Goal: Transaction & Acquisition: Purchase product/service

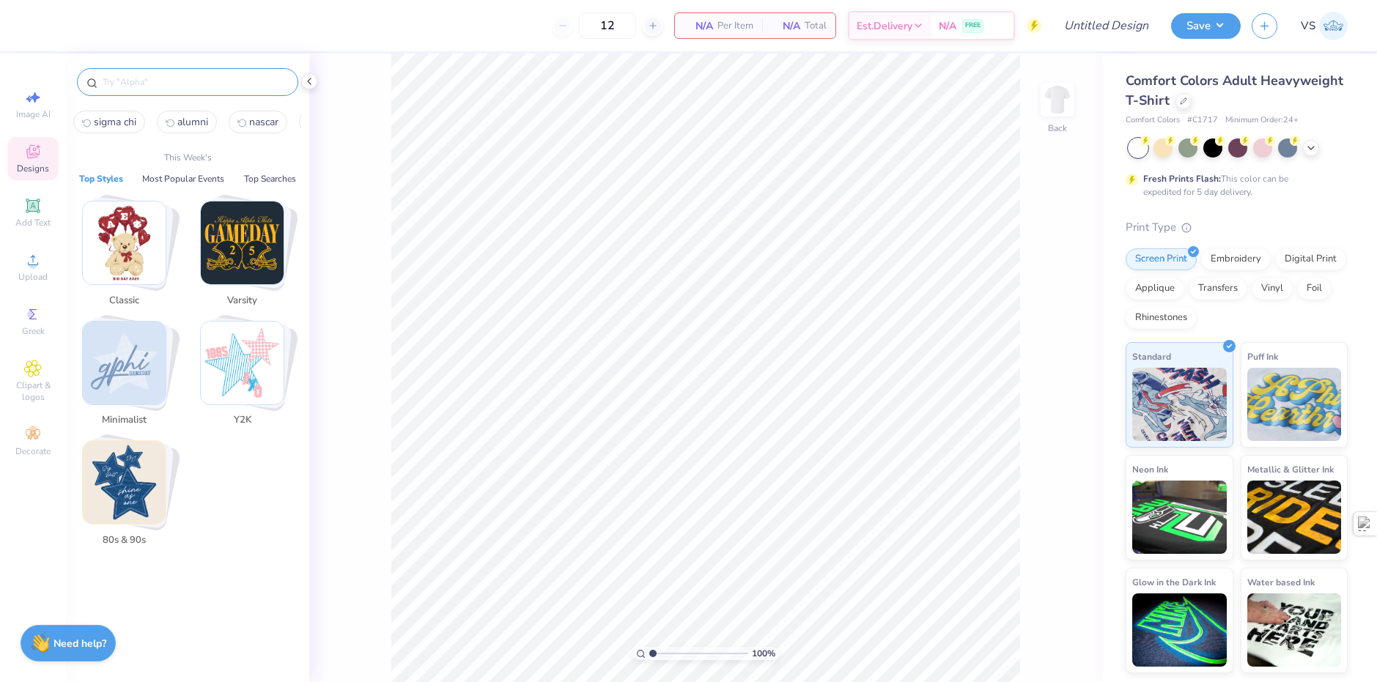
click at [167, 88] on input "text" at bounding box center [195, 82] width 188 height 15
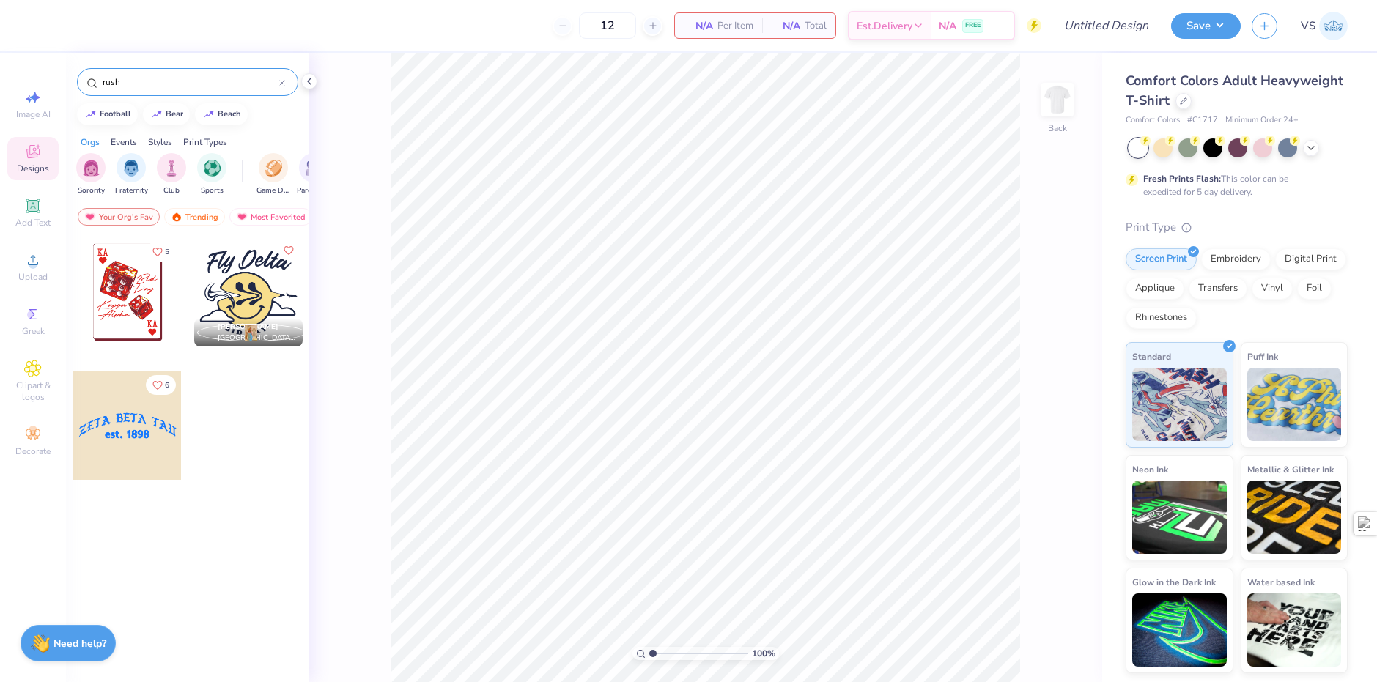
type input "rush"
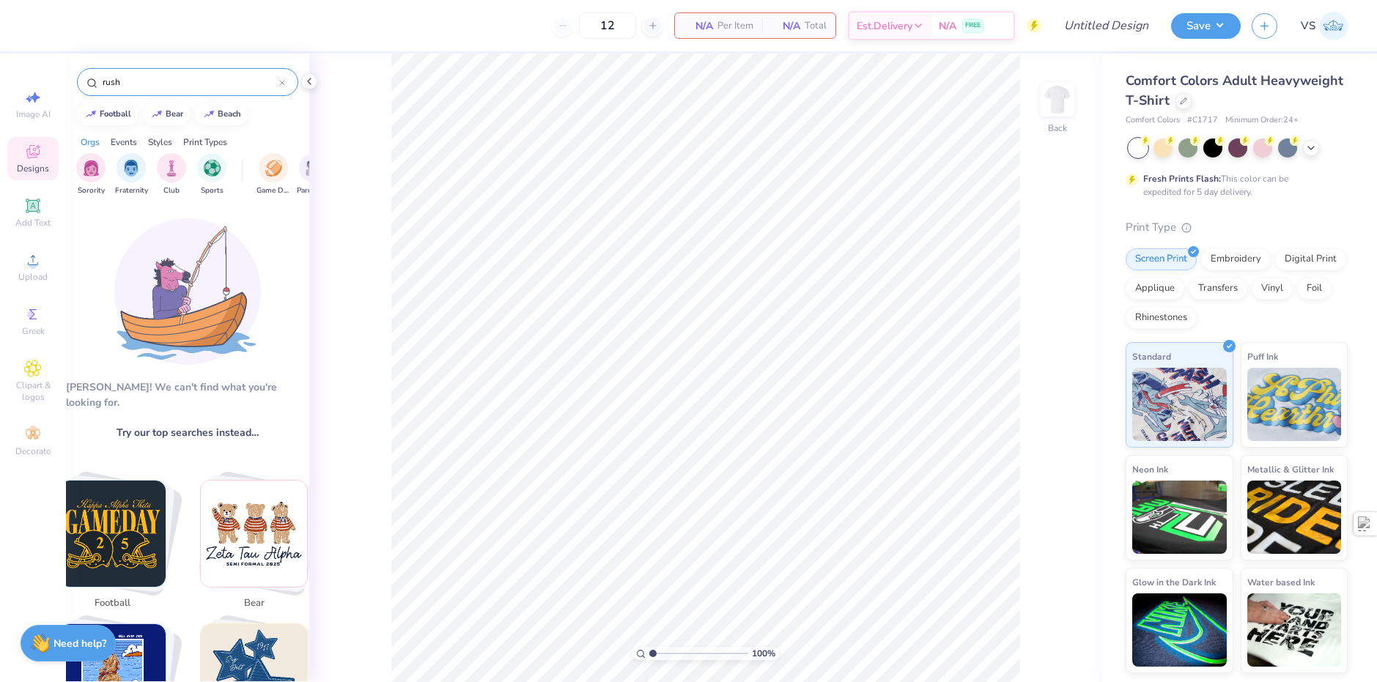
drag, startPoint x: 177, startPoint y: 412, endPoint x: 185, endPoint y: 232, distance: 181.1
drag, startPoint x: 155, startPoint y: 81, endPoint x: 92, endPoint y: 81, distance: 63.7
click at [92, 81] on div "rush" at bounding box center [187, 82] width 221 height 28
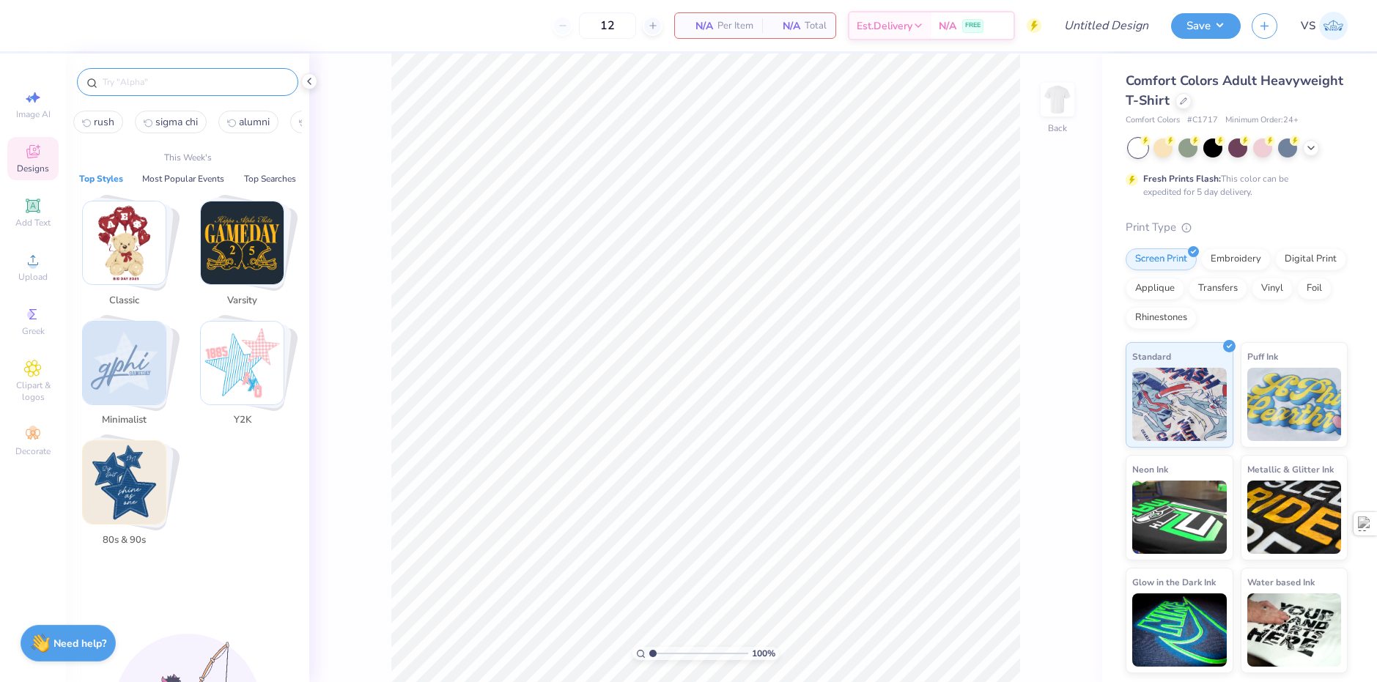
type input "p"
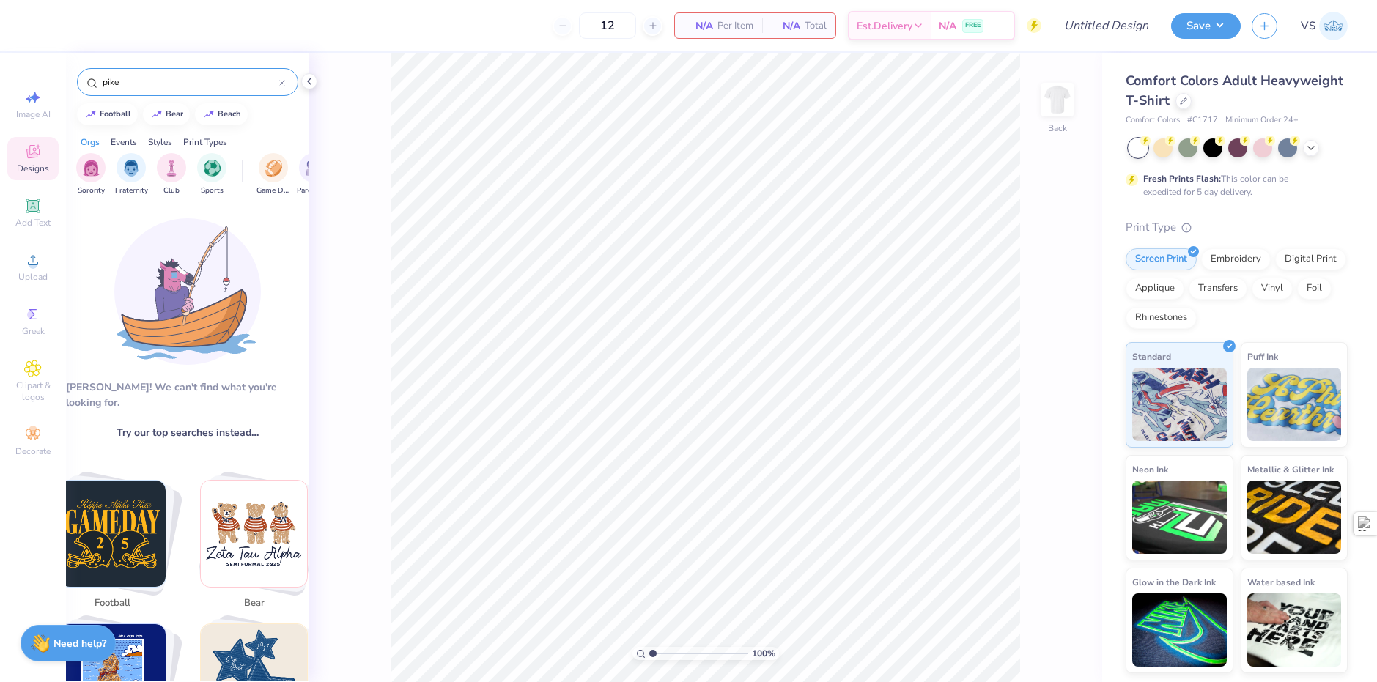
type input "pike"
click at [286, 81] on div "pike" at bounding box center [187, 82] width 221 height 28
click at [282, 83] on icon at bounding box center [282, 83] width 4 height 4
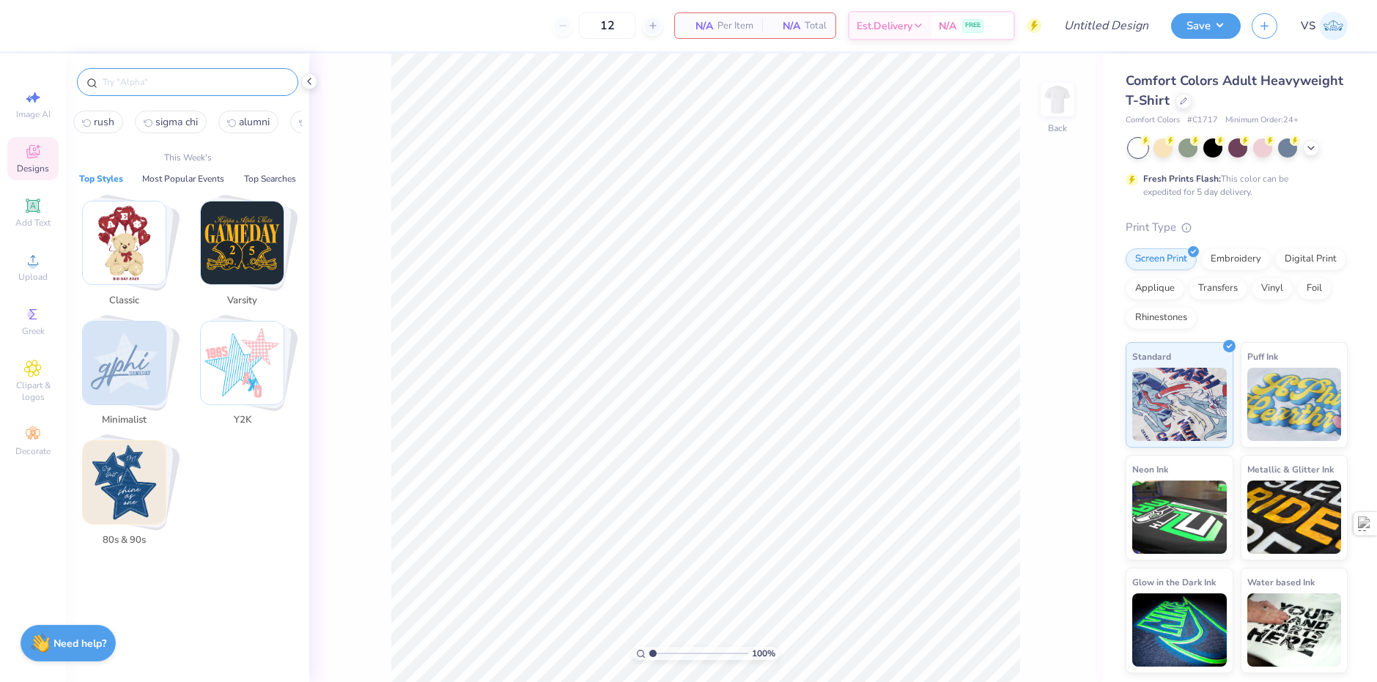
click at [171, 81] on input "text" at bounding box center [195, 82] width 188 height 15
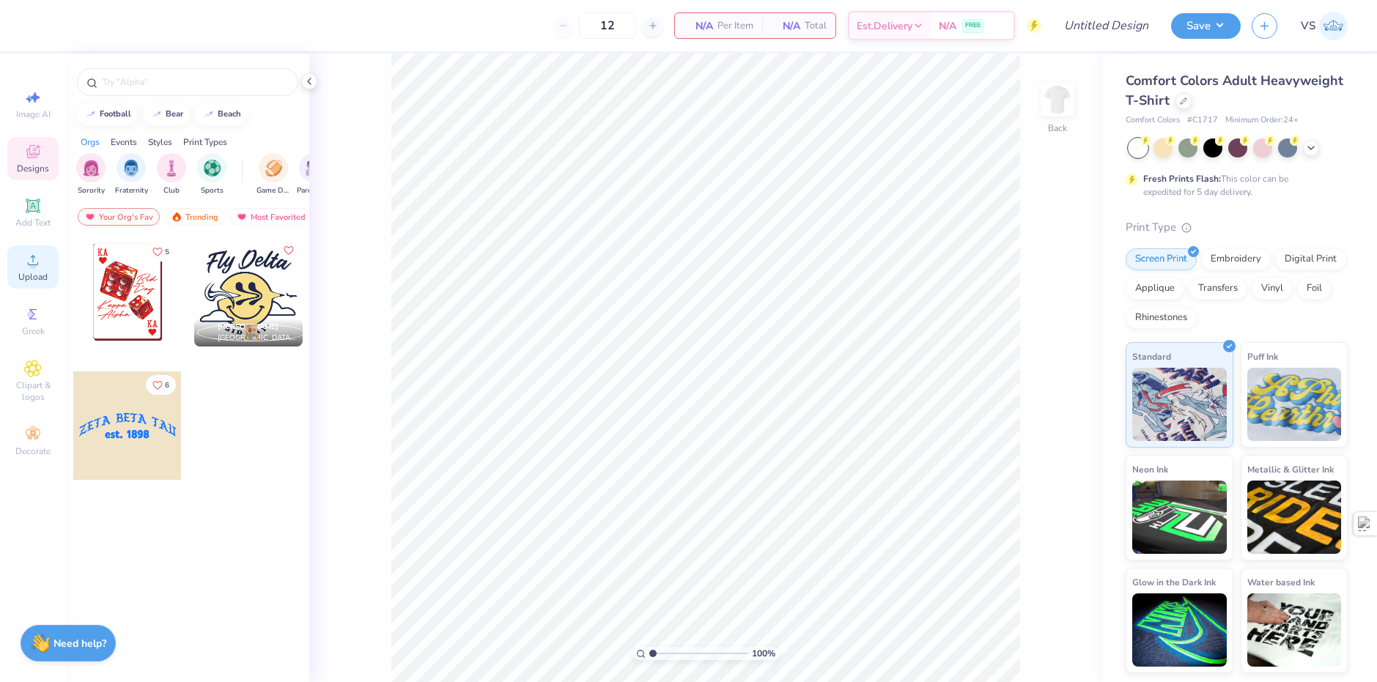
click at [30, 275] on span "Upload" at bounding box center [32, 277] width 29 height 12
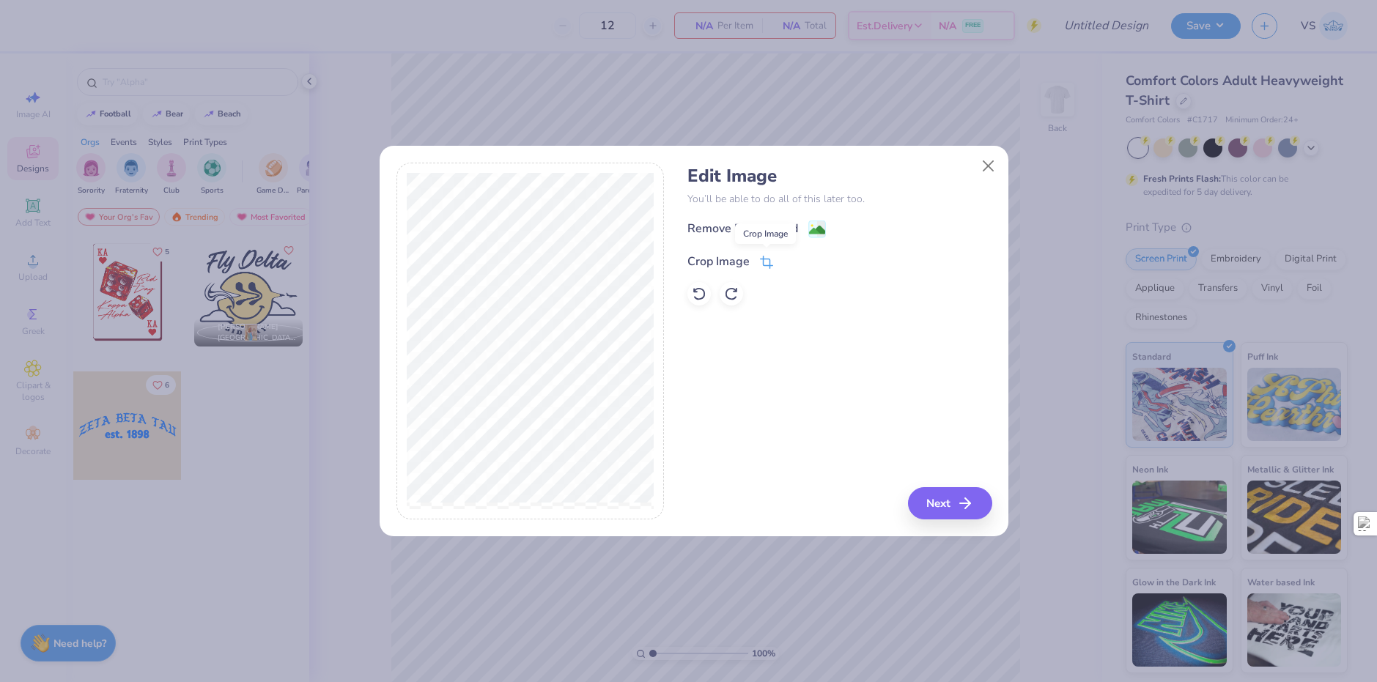
click at [760, 264] on icon at bounding box center [766, 262] width 13 height 13
click at [789, 465] on div "Edit Image You’ll be able to do all of this later too. Remove Background Crop I…" at bounding box center [839, 342] width 304 height 358
click at [683, 443] on div "Edit Image You’ll be able to do all of this later too. Remove Background Crop I…" at bounding box center [694, 342] width 596 height 358
click at [787, 264] on icon at bounding box center [791, 260] width 9 height 9
click at [950, 506] on button "Next" at bounding box center [952, 503] width 84 height 32
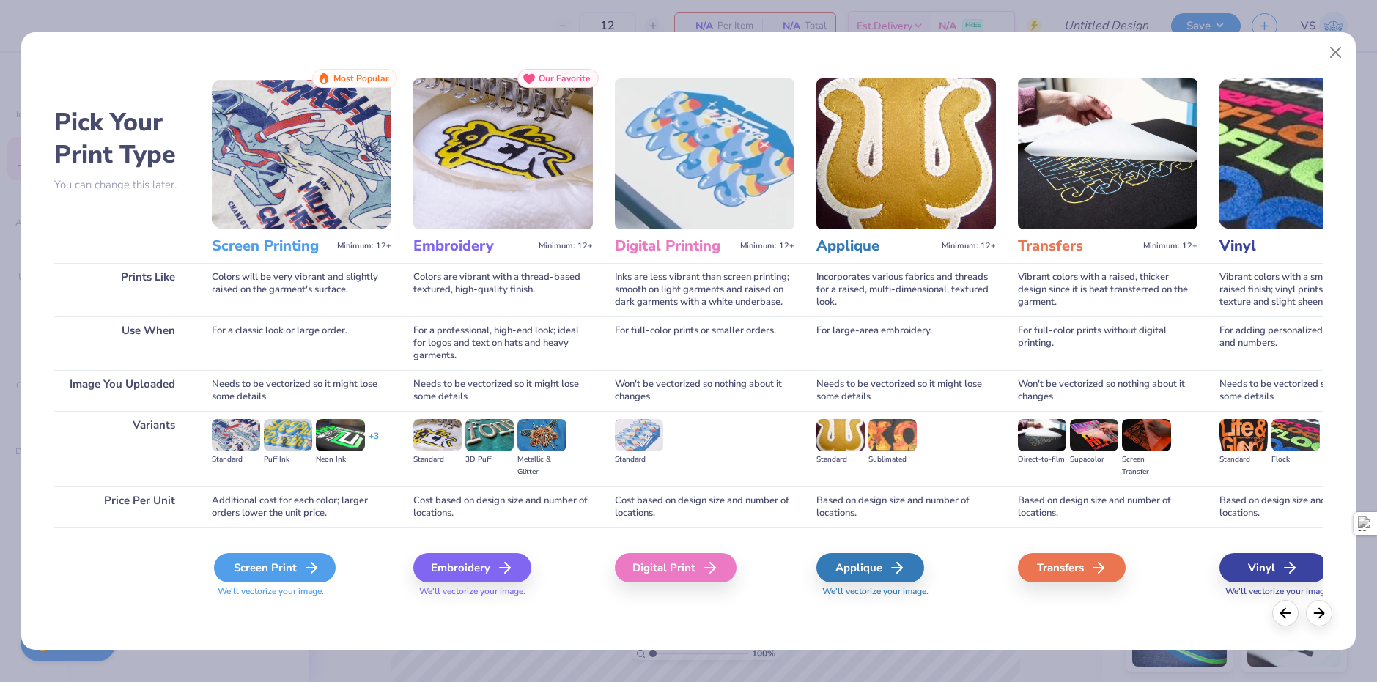
click at [303, 577] on icon at bounding box center [312, 568] width 18 height 18
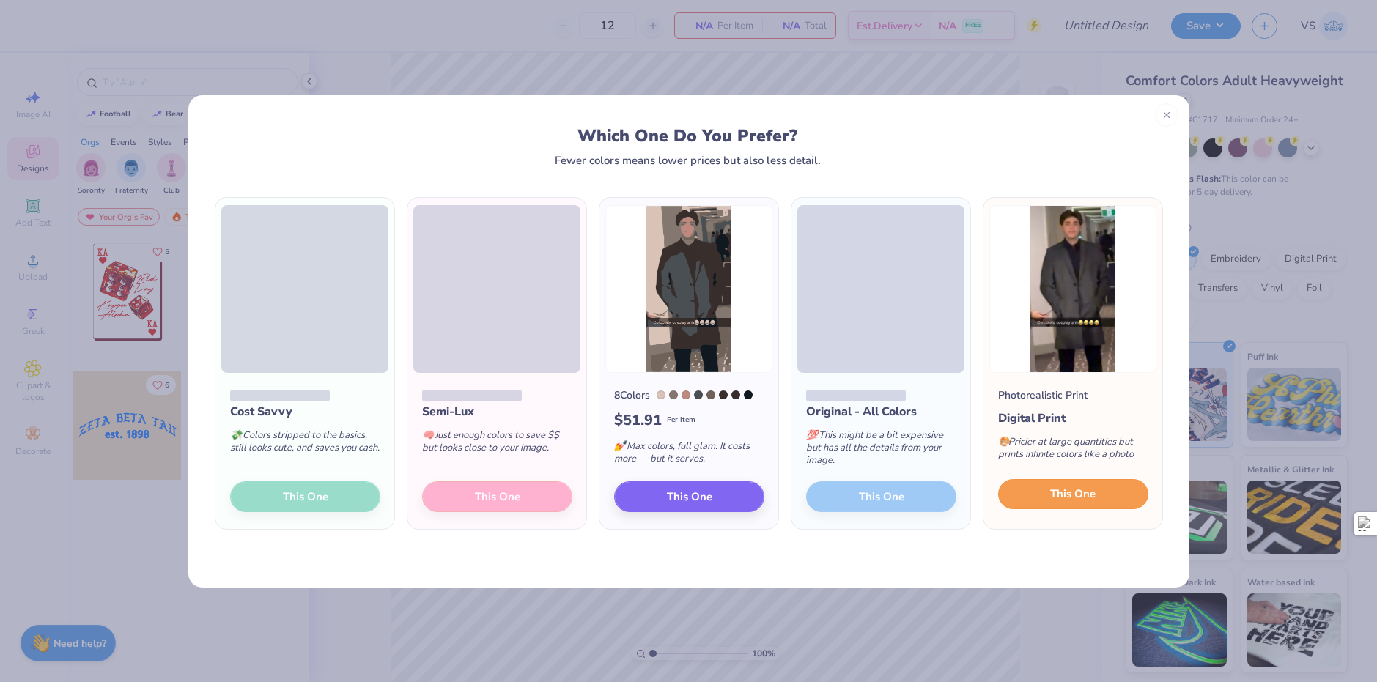
click at [1084, 490] on span "This One" at bounding box center [1072, 494] width 45 height 17
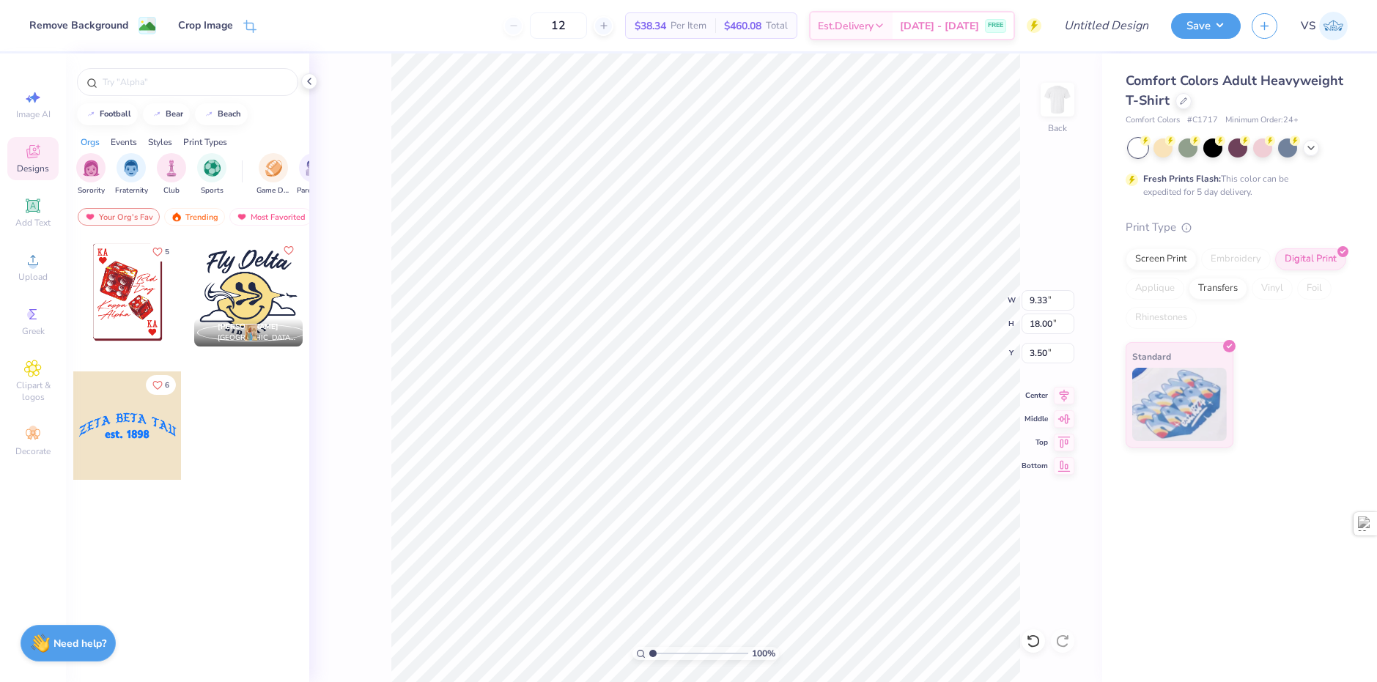
type input "2.01"
type input "5.32"
type input "10.28"
type input "5.91"
type input "6.19"
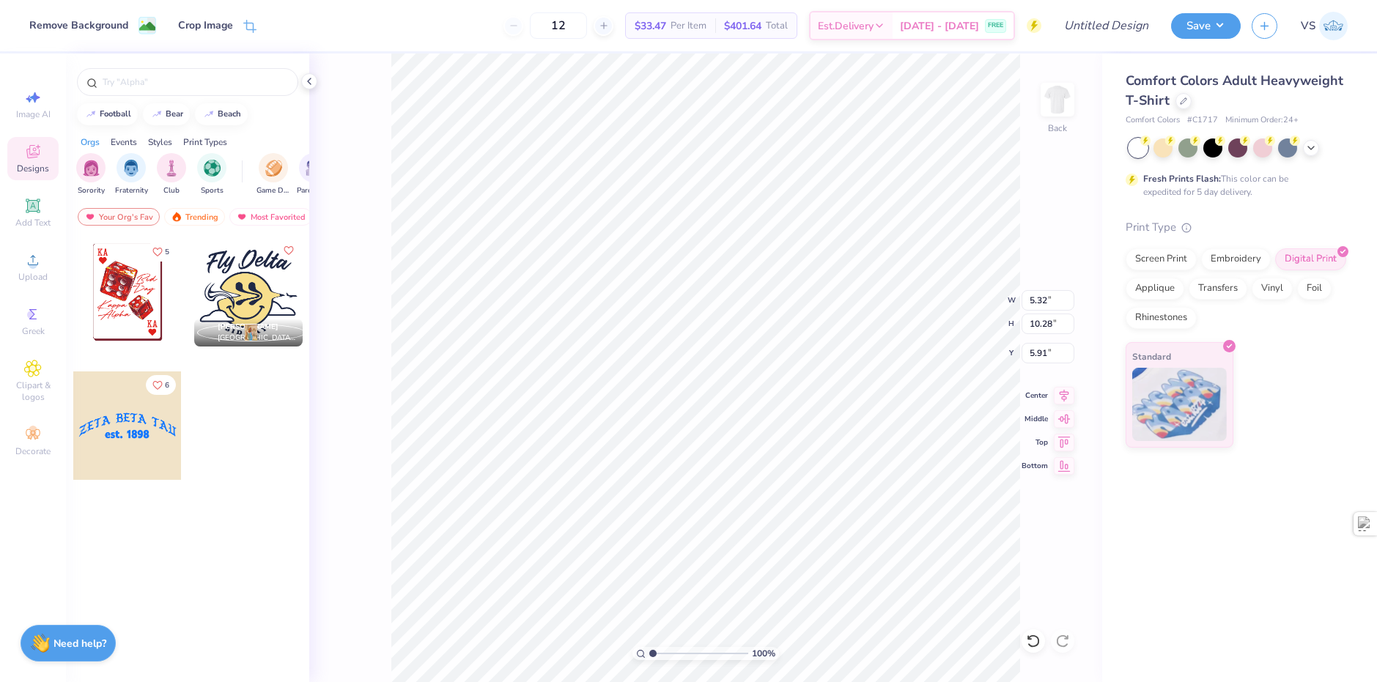
type input "11.94"
type input "4.25"
type input "7.25"
type input "13.98"
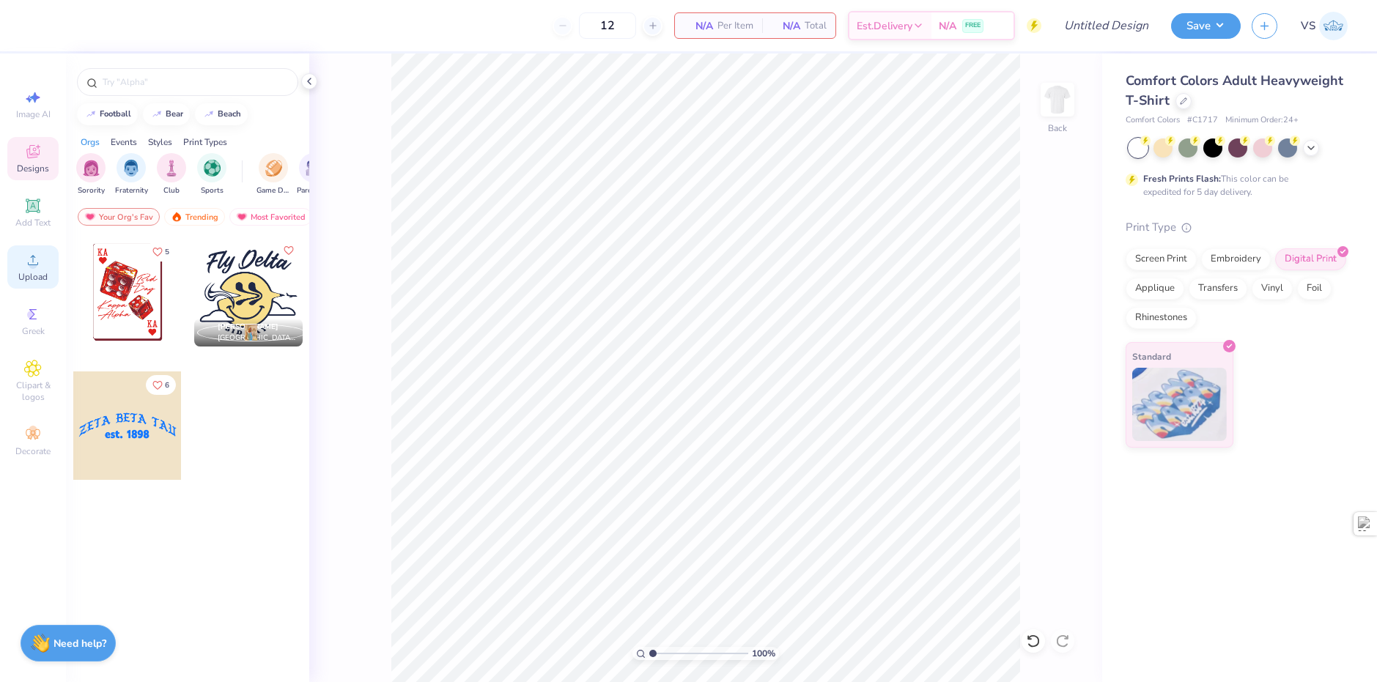
click at [37, 247] on div "Upload" at bounding box center [32, 266] width 51 height 43
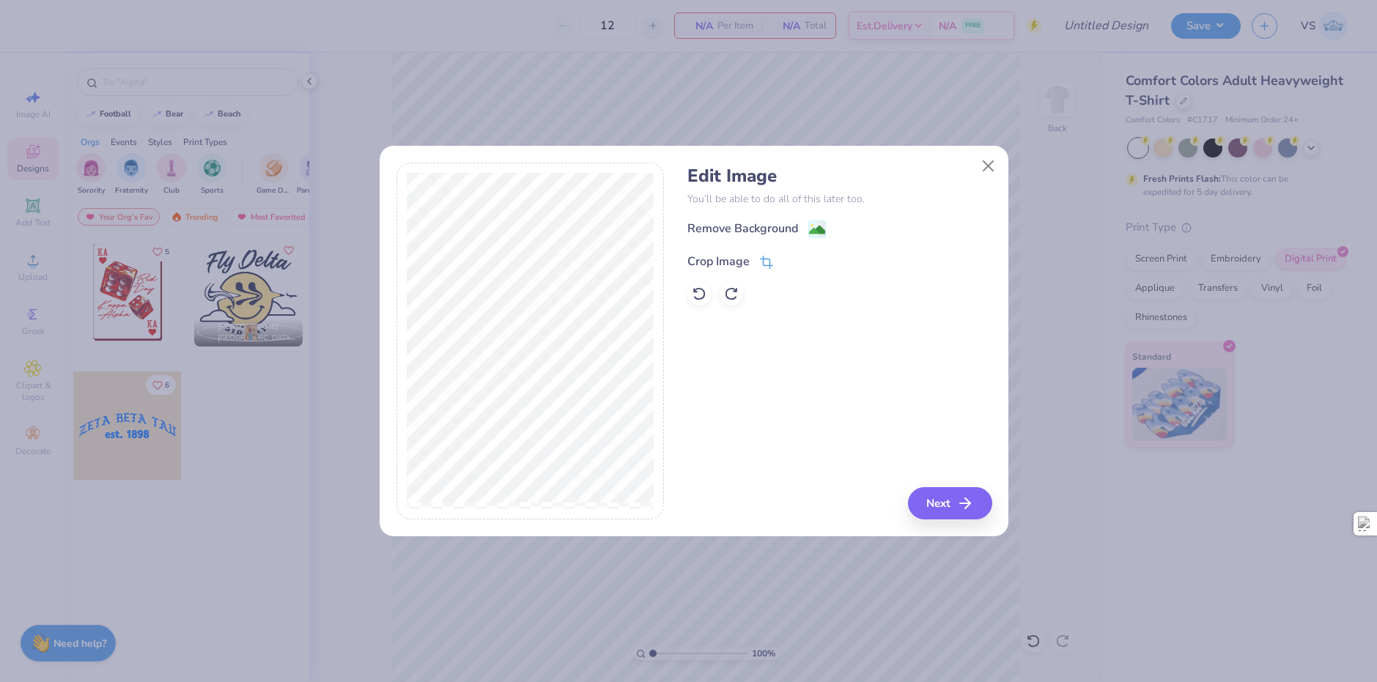
click at [763, 262] on icon at bounding box center [766, 262] width 13 height 13
click at [881, 439] on div "Edit Image You’ll be able to do all of this later too. Remove Background Crop I…" at bounding box center [839, 342] width 304 height 358
click at [790, 265] on button at bounding box center [790, 259] width 15 height 15
click at [952, 505] on button "Next" at bounding box center [952, 503] width 84 height 32
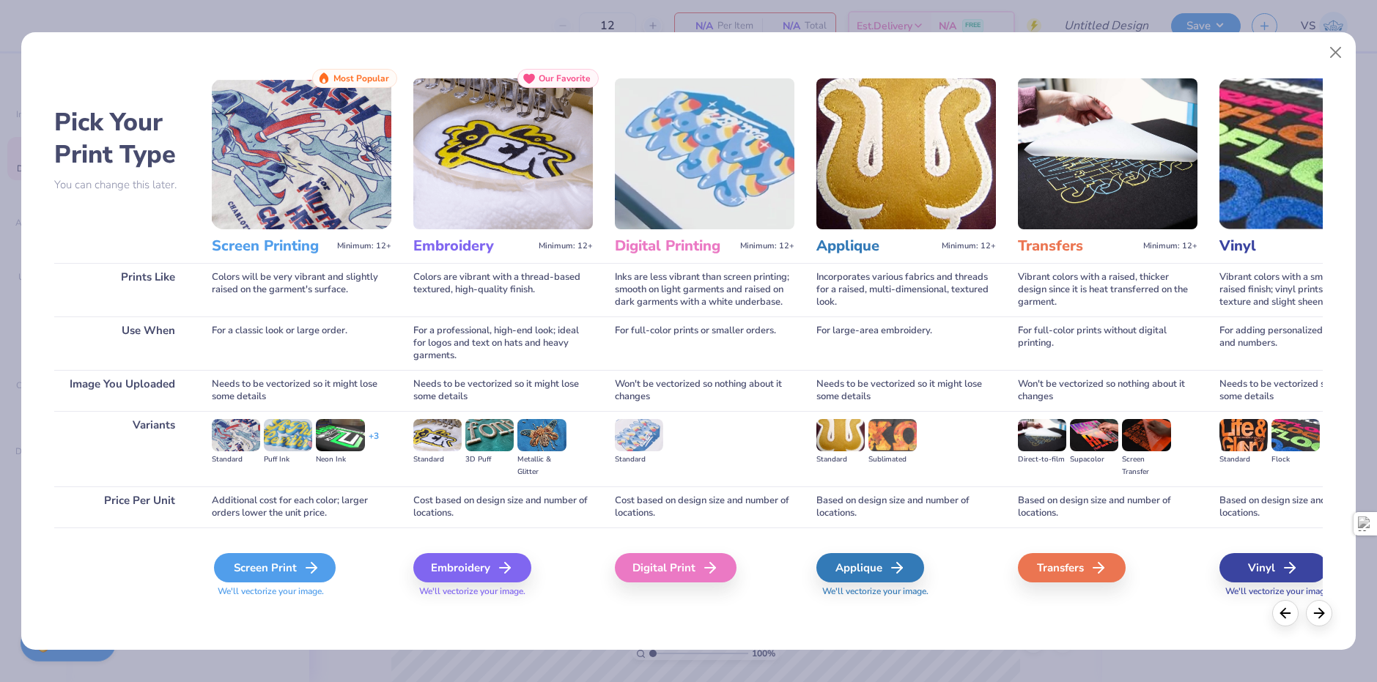
click at [308, 574] on icon at bounding box center [312, 568] width 18 height 18
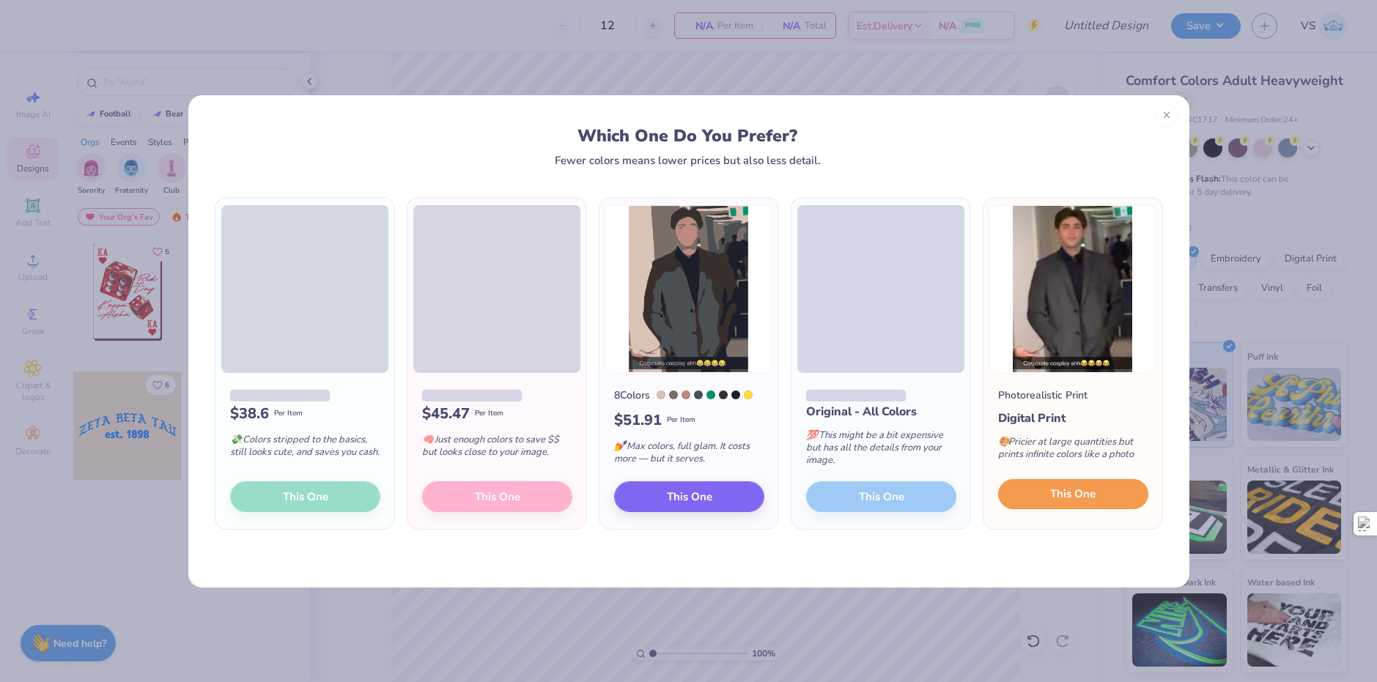
click at [1067, 493] on span "This One" at bounding box center [1072, 494] width 45 height 17
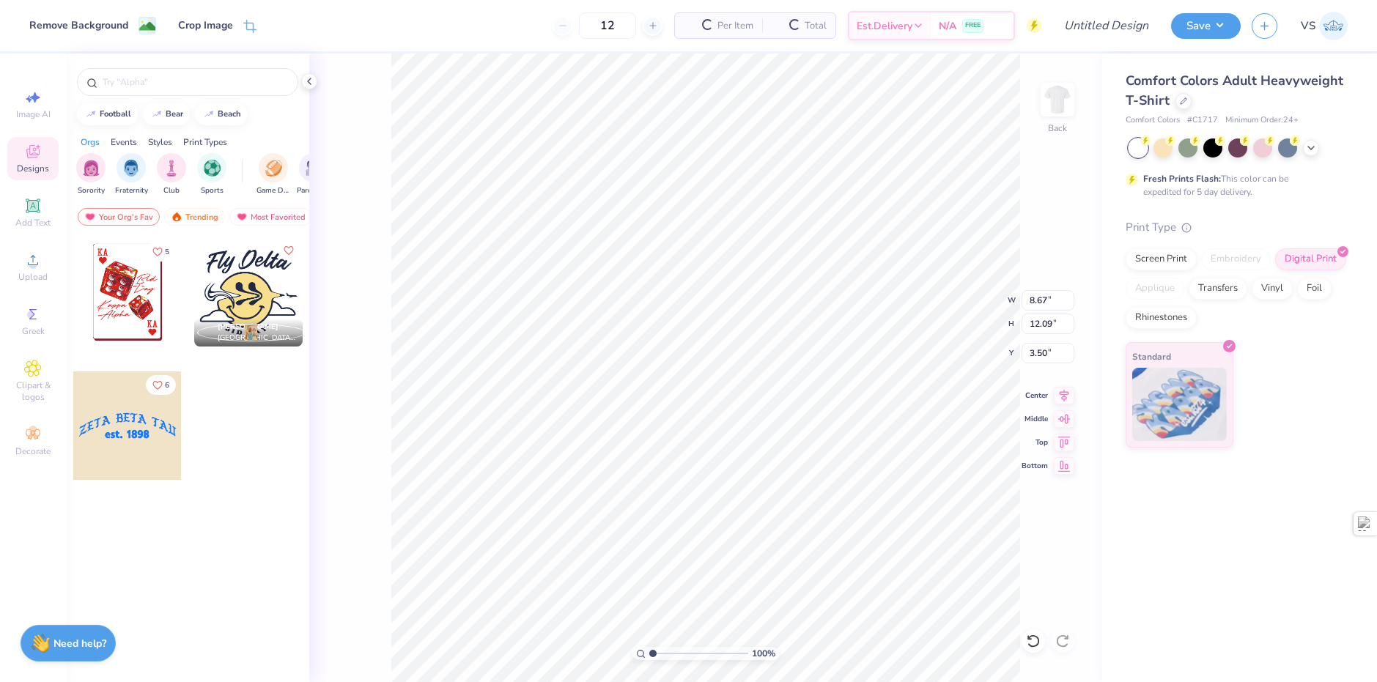
type input "8.67"
type input "12.09"
type input "4.81"
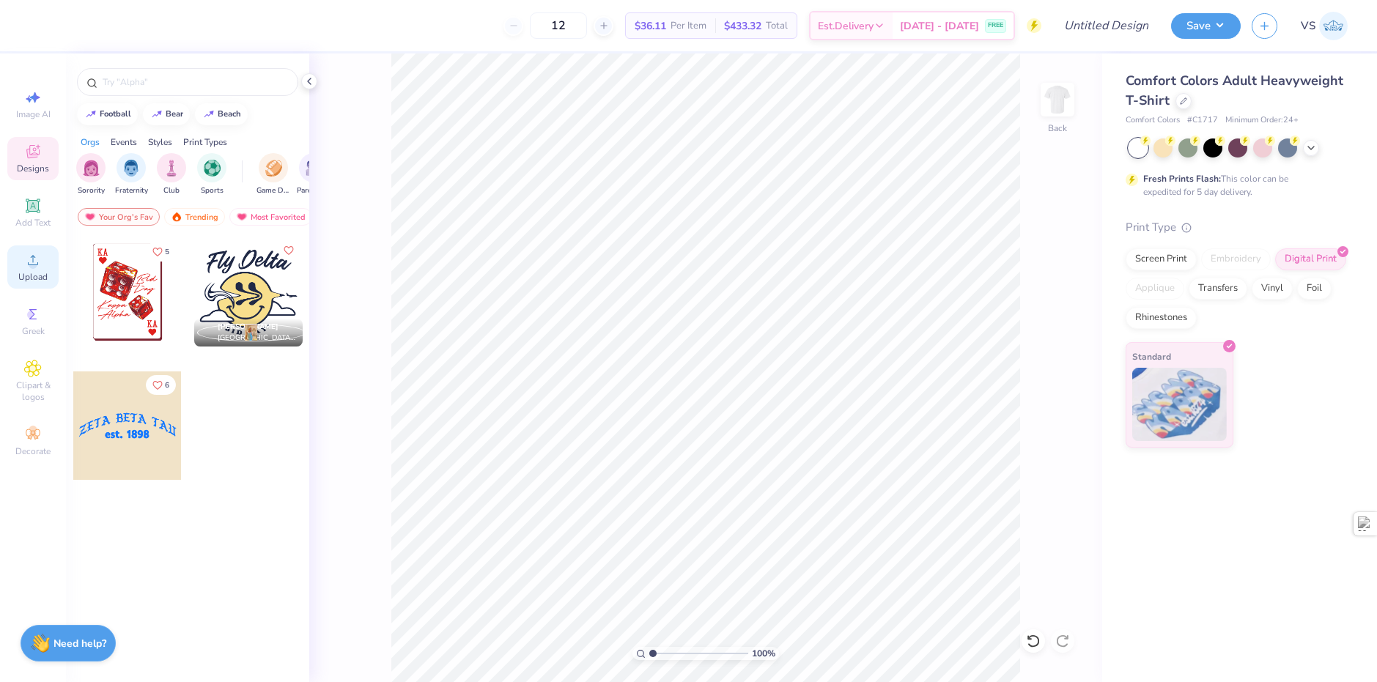
click at [42, 273] on span "Upload" at bounding box center [32, 277] width 29 height 12
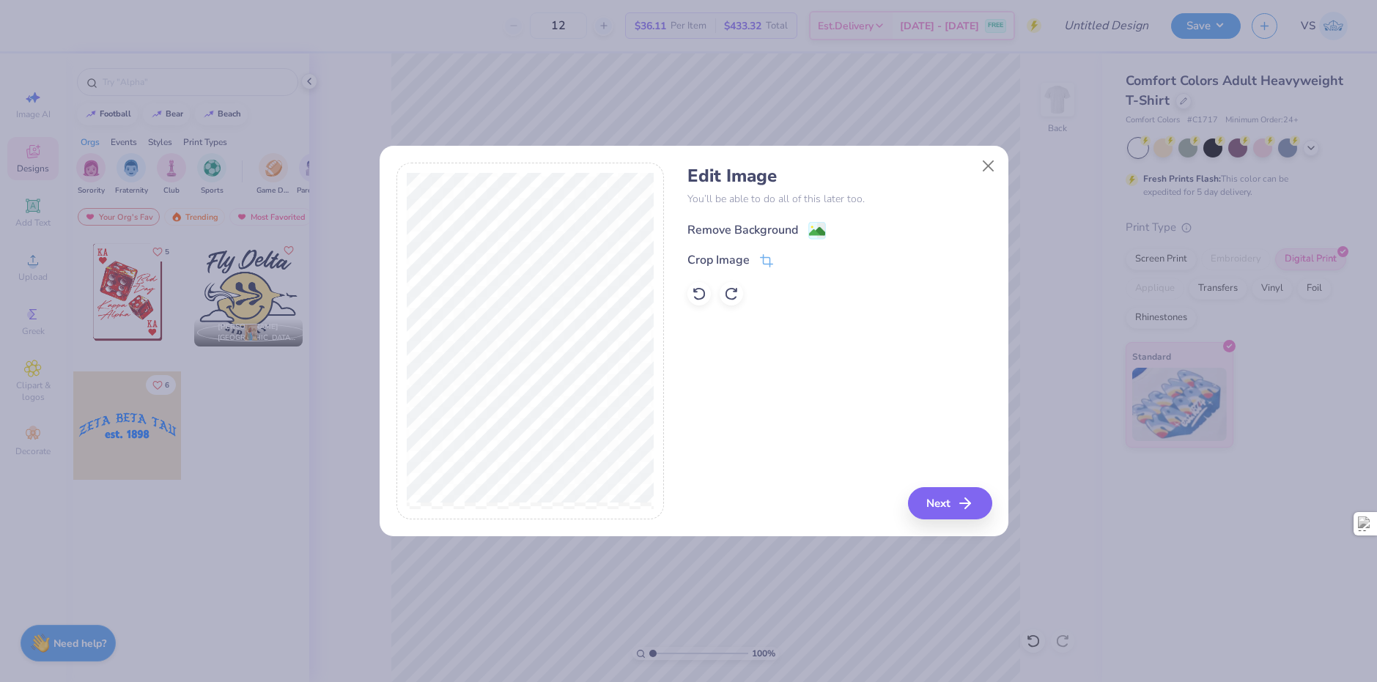
click at [755, 233] on div "Remove Background" at bounding box center [742, 230] width 111 height 18
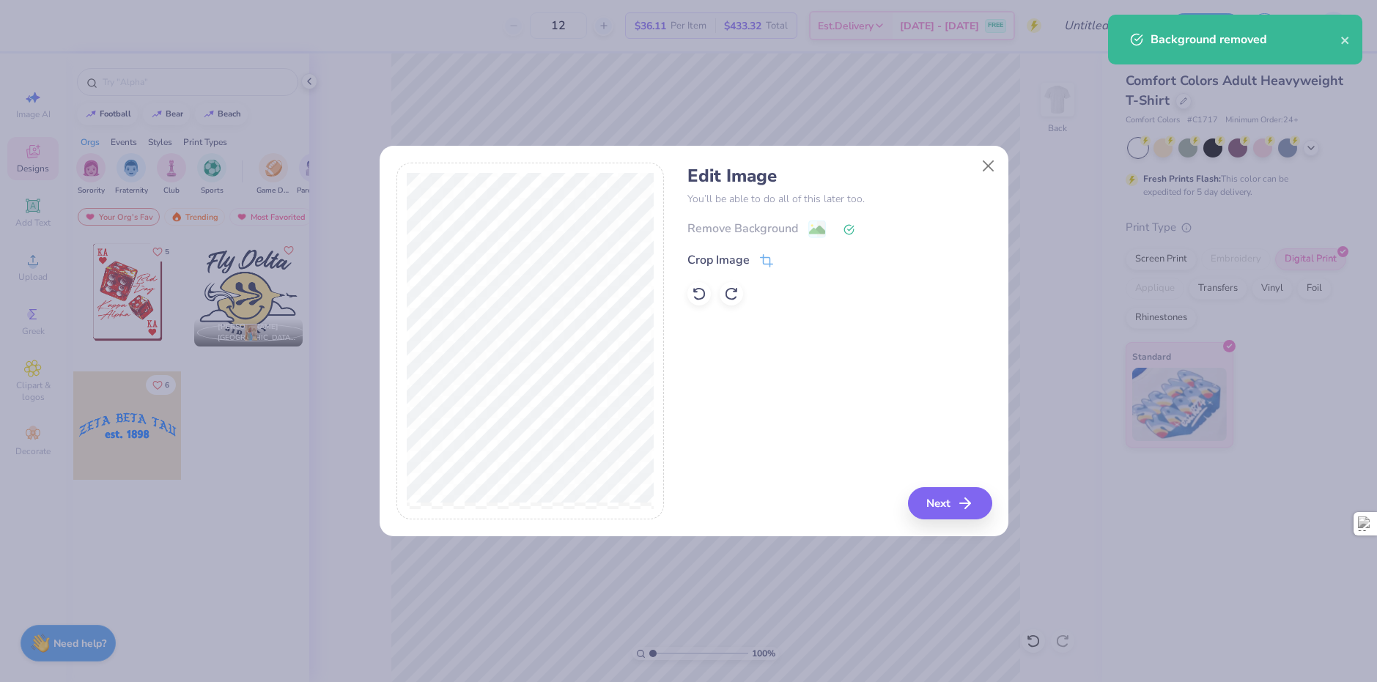
click at [761, 267] on icon at bounding box center [766, 260] width 13 height 13
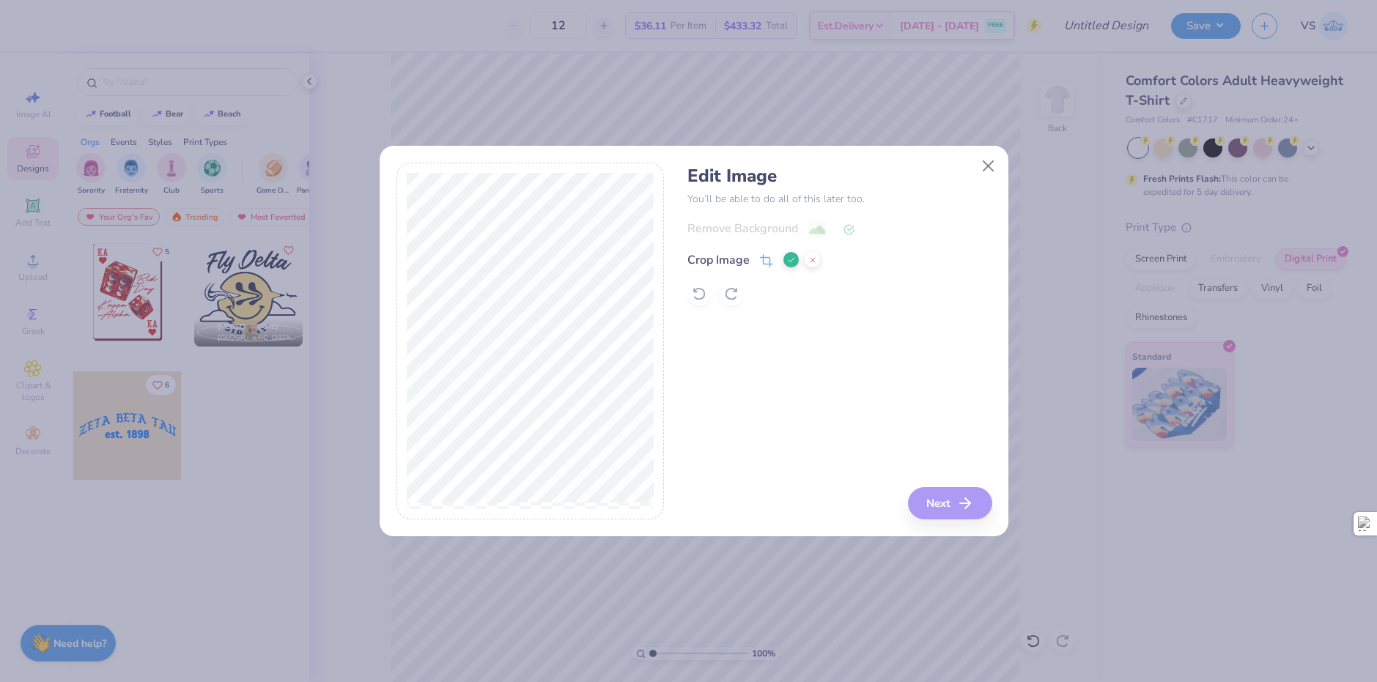
click at [698, 295] on div "Remove Background Crop Image" at bounding box center [839, 263] width 304 height 86
click at [813, 262] on icon at bounding box center [812, 260] width 9 height 9
click at [991, 167] on button "Close" at bounding box center [988, 166] width 28 height 28
